Goal: Transaction & Acquisition: Subscribe to service/newsletter

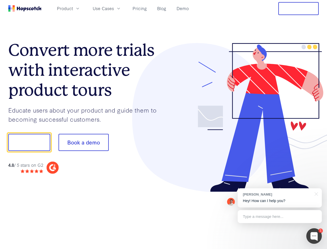
click at [164, 124] on div at bounding box center [242, 117] width 156 height 149
click at [73, 8] on span "Product" at bounding box center [65, 8] width 16 height 6
click at [114, 8] on span "Use Cases" at bounding box center [103, 8] width 21 height 6
click at [299, 9] on button "Free Trial" at bounding box center [299, 8] width 40 height 13
click at [29, 142] on button "Show me!" at bounding box center [29, 142] width 42 height 17
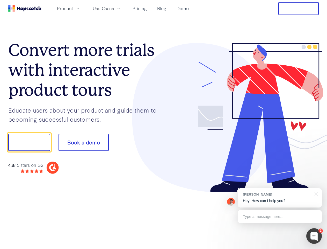
click at [83, 142] on button "Book a demo" at bounding box center [84, 142] width 50 height 17
click at [314, 236] on div at bounding box center [315, 236] width 16 height 16
click at [280, 198] on div "[PERSON_NAME] Hey! How can I help you?" at bounding box center [280, 197] width 84 height 19
click at [316, 193] on div at bounding box center [273, 141] width 97 height 173
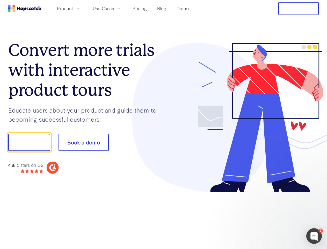
click at [280, 216] on div at bounding box center [273, 176] width 97 height 103
